Goal: Transaction & Acquisition: Purchase product/service

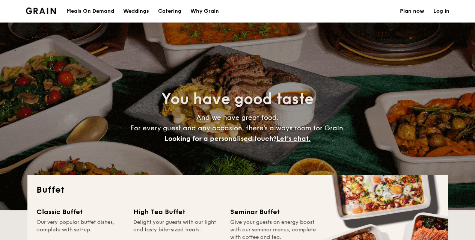
select select
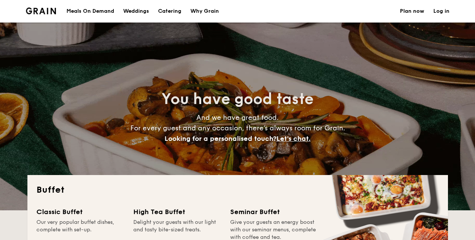
click at [105, 10] on div "Meals On Demand" at bounding box center [90, 11] width 48 height 23
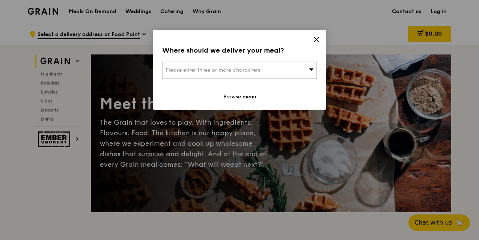
click at [319, 37] on icon at bounding box center [316, 39] width 5 height 5
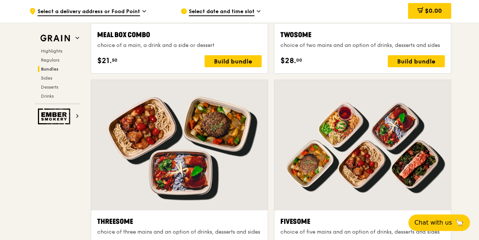
scroll to position [1250, 0]
